Goal: Find specific page/section: Find specific page/section

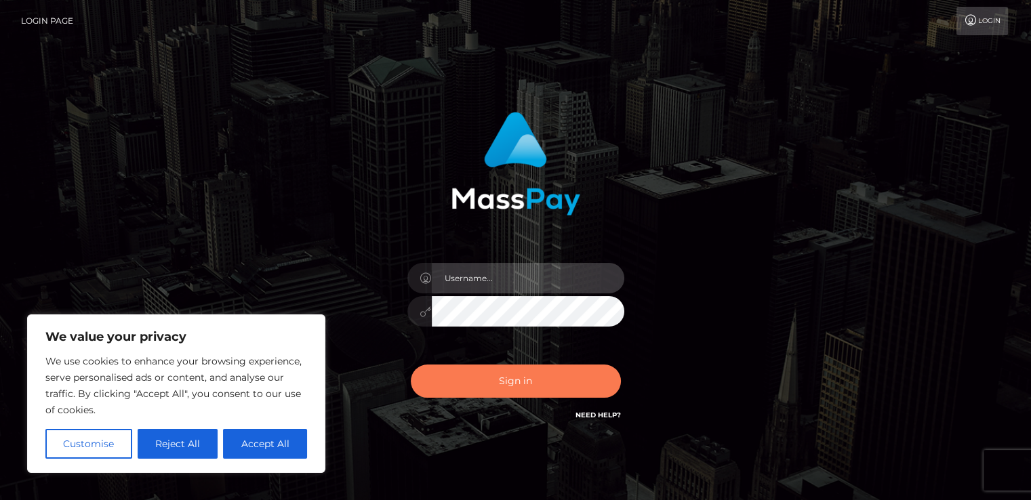
type input "[PERSON_NAME].[PERSON_NAME]"
click at [509, 383] on button "Sign in" at bounding box center [516, 381] width 210 height 33
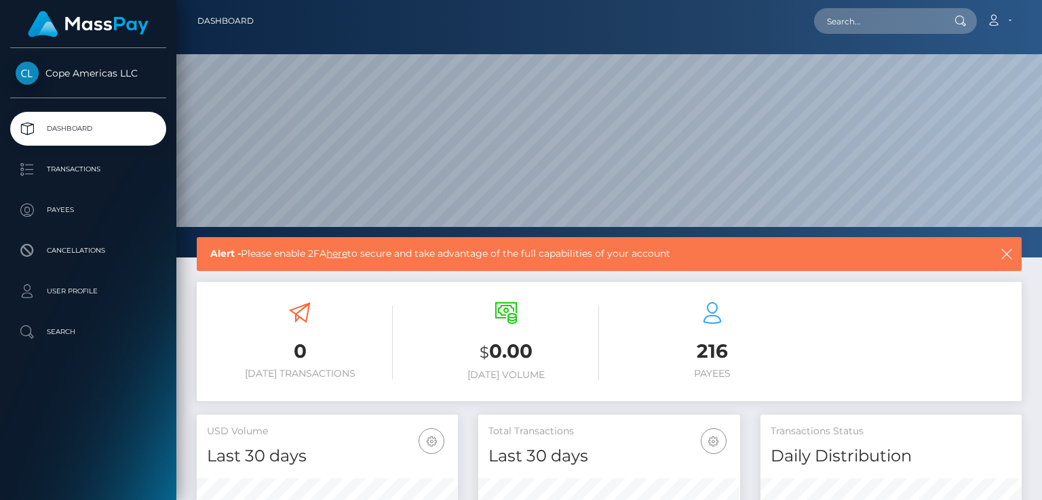
scroll to position [240, 260]
click at [882, 20] on input "text" at bounding box center [877, 21] width 127 height 26
paste input "Corey Leslie Sampson"
type input "Corey Leslie Sampson"
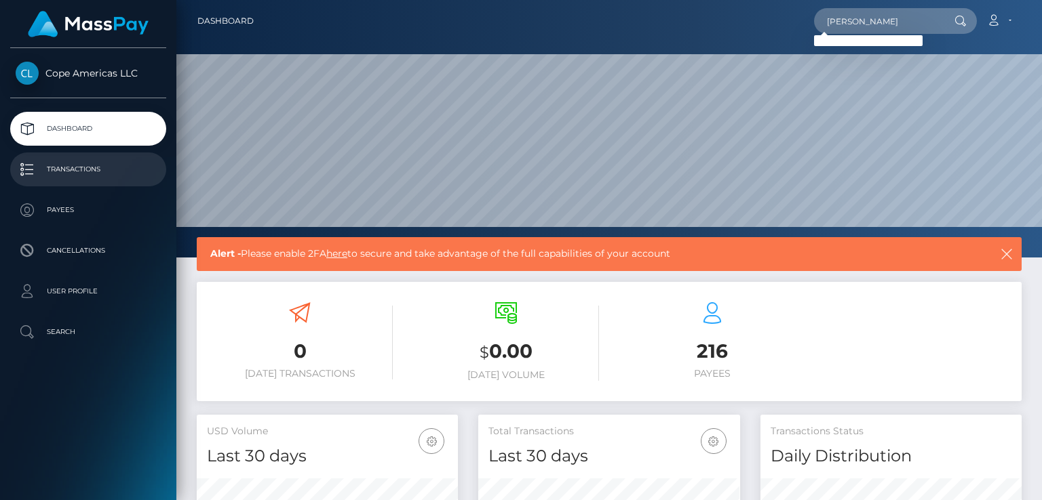
click at [100, 166] on p "Transactions" at bounding box center [88, 169] width 145 height 20
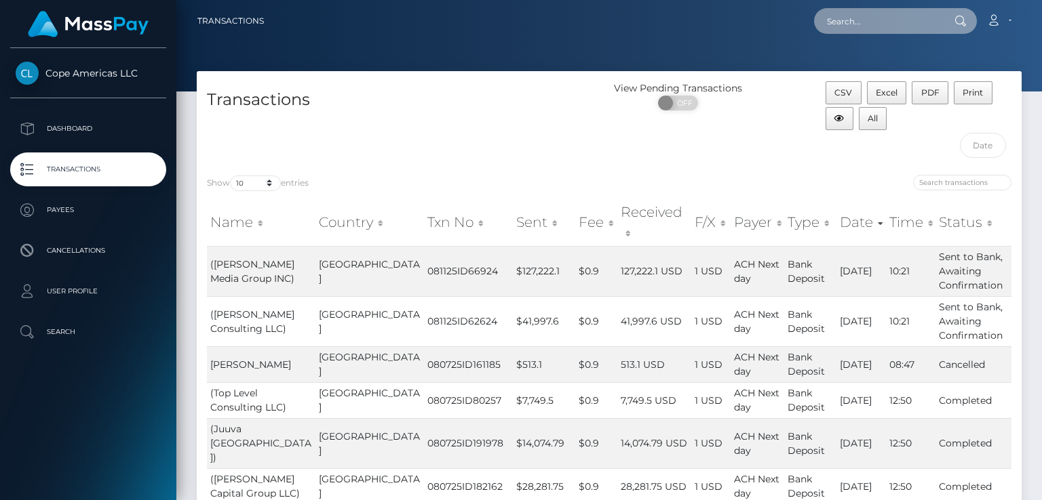
click at [850, 20] on input "text" at bounding box center [877, 21] width 127 height 26
paste input "[PERSON_NAME]"
type input "[PERSON_NAME]"
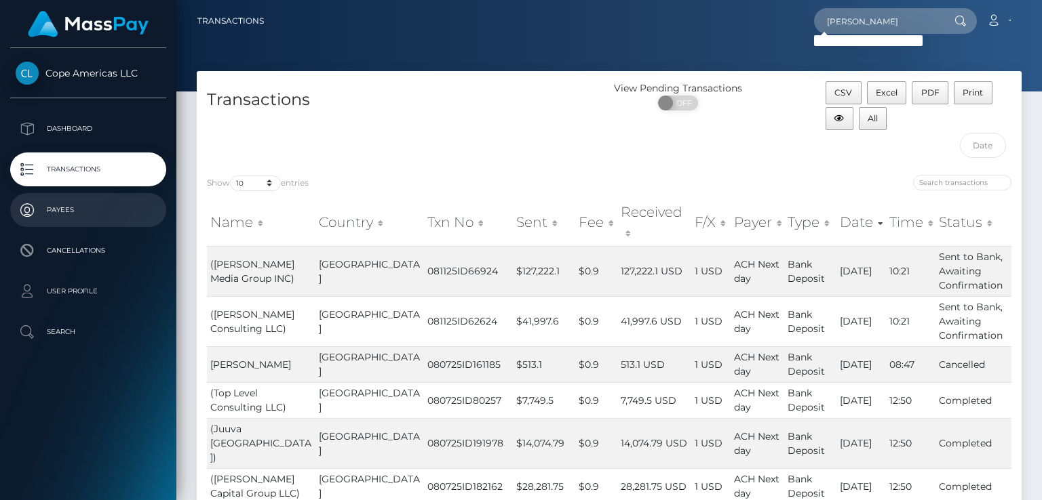
click at [66, 210] on p "Payees" at bounding box center [88, 210] width 145 height 20
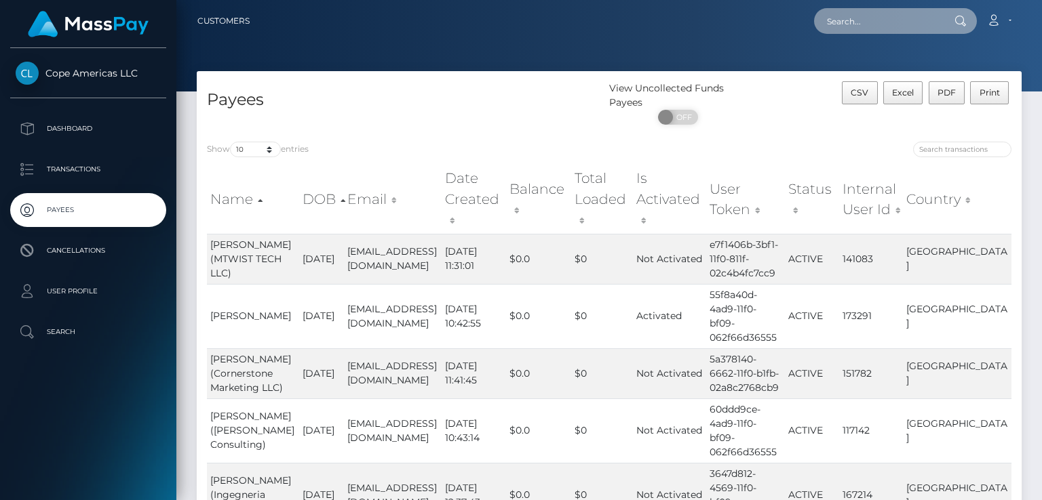
click at [869, 21] on input "text" at bounding box center [877, 21] width 127 height 26
paste input "[PERSON_NAME]"
type input "[PERSON_NAME]"
